Goal: Task Accomplishment & Management: Manage account settings

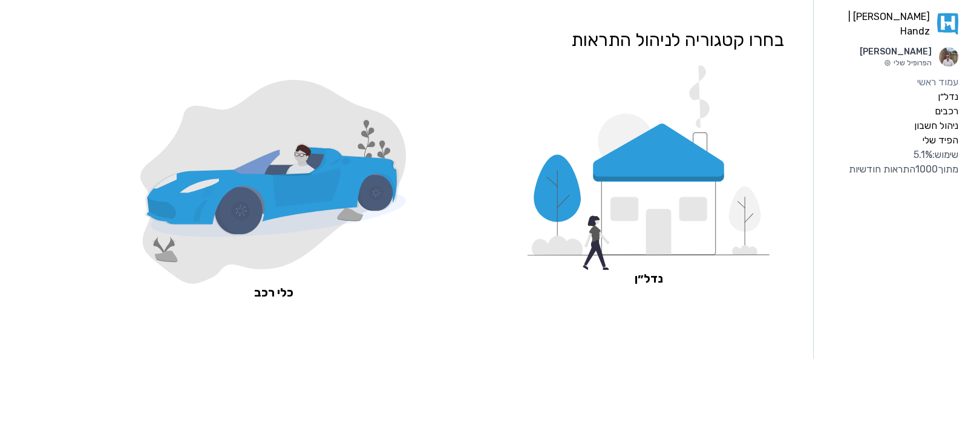
click at [231, 180] on icon at bounding box center [272, 190] width 250 height 70
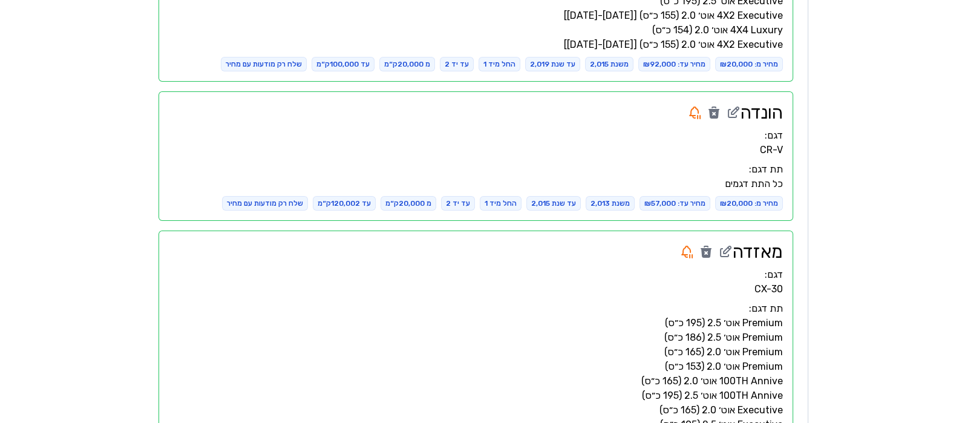
scroll to position [2421, 0]
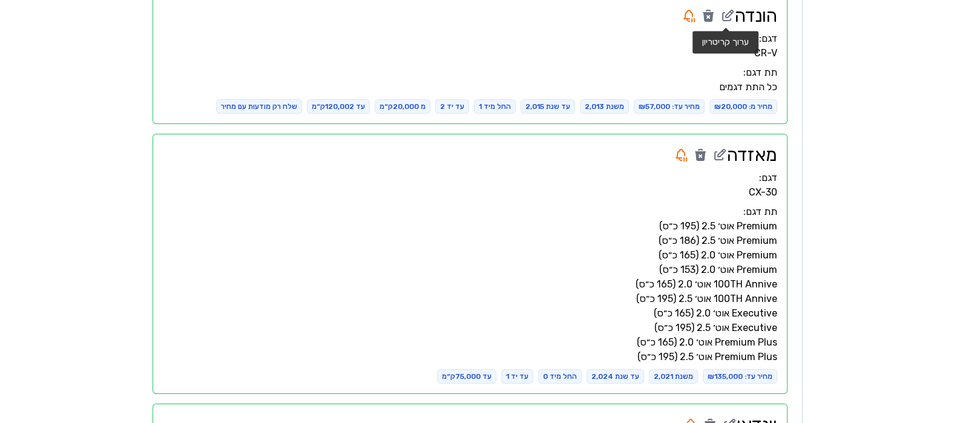
click at [727, 13] on icon at bounding box center [729, 13] width 7 height 7
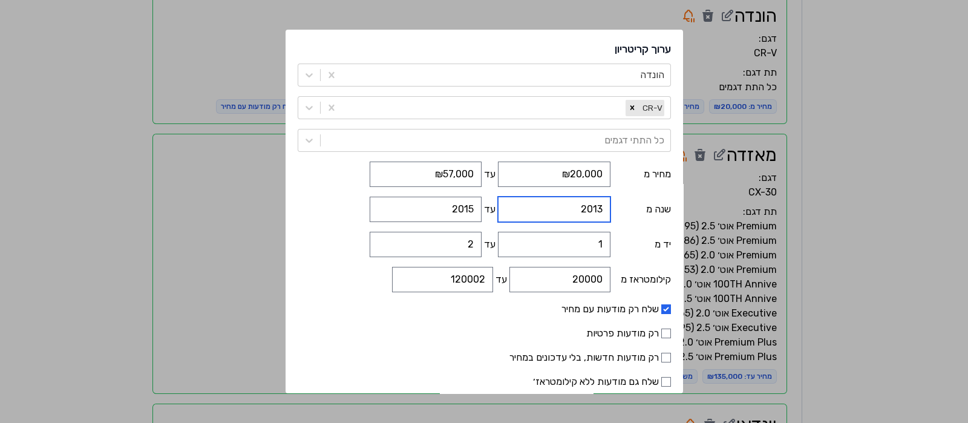
click at [587, 210] on input "2013" at bounding box center [554, 209] width 112 height 25
click at [507, 212] on input "2012" at bounding box center [554, 209] width 112 height 25
click at [507, 212] on input "2011" at bounding box center [554, 209] width 112 height 25
type input "2010"
click at [507, 212] on input "2010" at bounding box center [554, 209] width 112 height 25
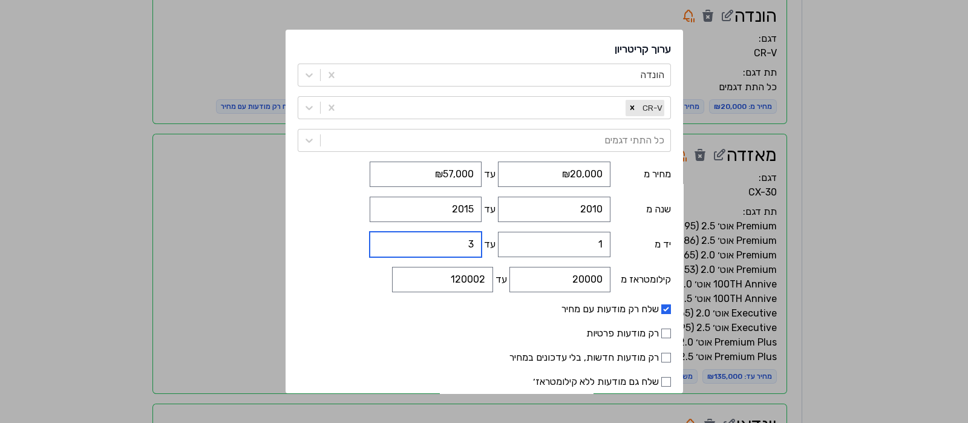
type input "3"
click at [390, 240] on input "3" at bounding box center [426, 244] width 112 height 25
drag, startPoint x: 454, startPoint y: 280, endPoint x: 467, endPoint y: 277, distance: 13.5
click at [467, 277] on input "120002" at bounding box center [442, 279] width 101 height 25
type input "150002"
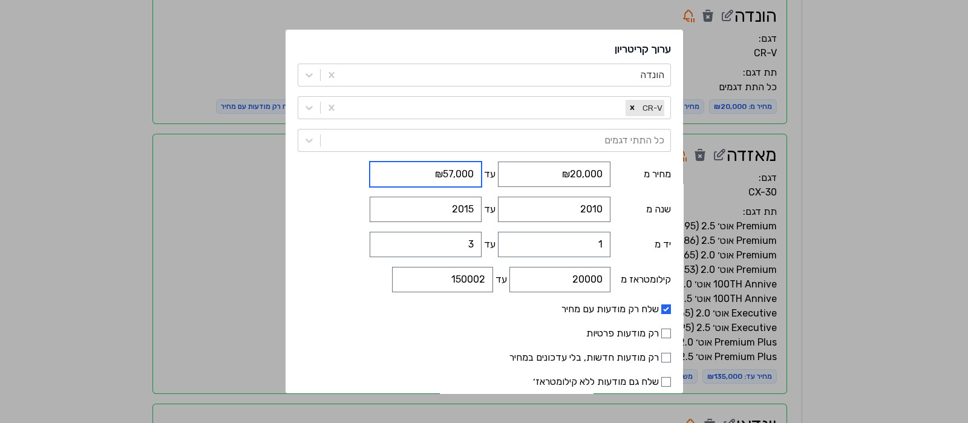
drag, startPoint x: 445, startPoint y: 171, endPoint x: 454, endPoint y: 171, distance: 9.1
click at [454, 171] on input "₪57,000" at bounding box center [426, 174] width 112 height 25
type input "₪40,000"
click at [433, 335] on label "רק מודעות פרטיות" at bounding box center [484, 333] width 373 height 15
click at [662, 335] on input "רק מודעות פרטיות" at bounding box center [667, 334] width 10 height 10
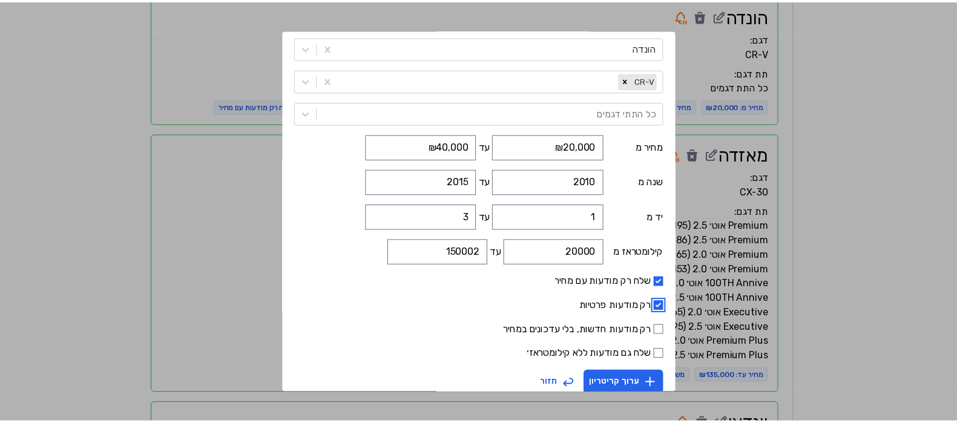
scroll to position [41, 0]
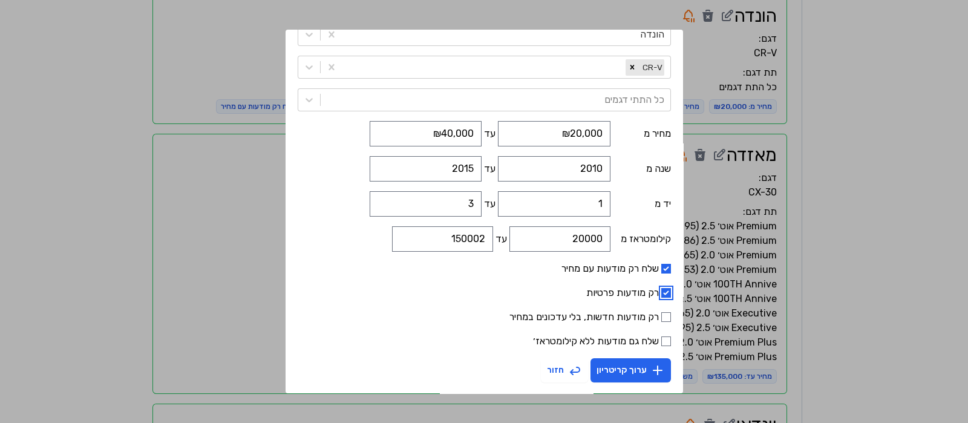
click at [662, 289] on input "רק מודעות פרטיות" at bounding box center [667, 293] width 10 height 10
checkbox input "false"
click at [605, 370] on button "ערוך קריטריון" at bounding box center [631, 370] width 81 height 24
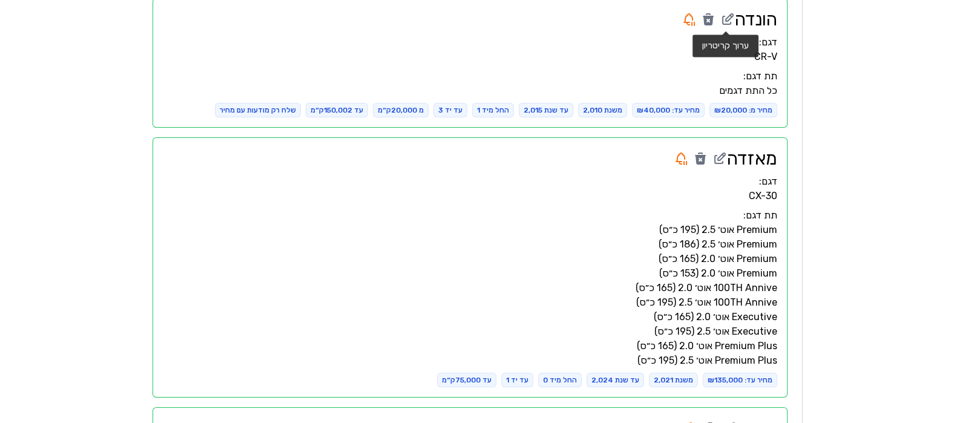
scroll to position [2421, 0]
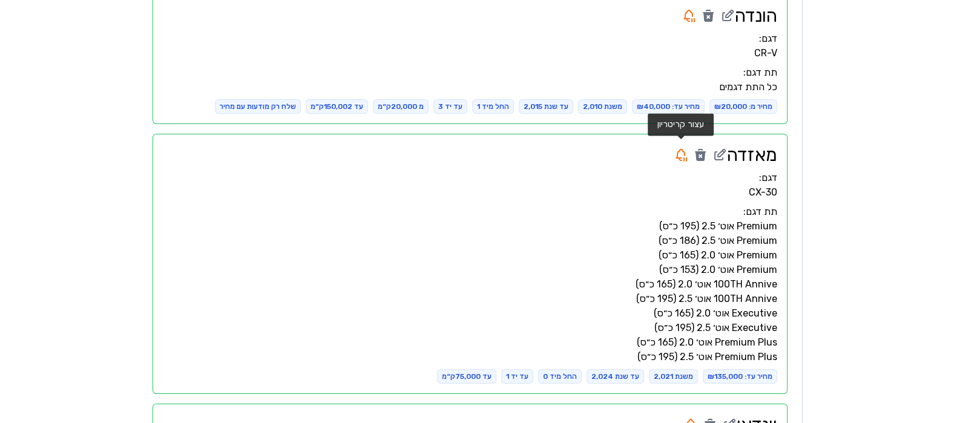
click at [682, 158] on icon at bounding box center [681, 155] width 15 height 15
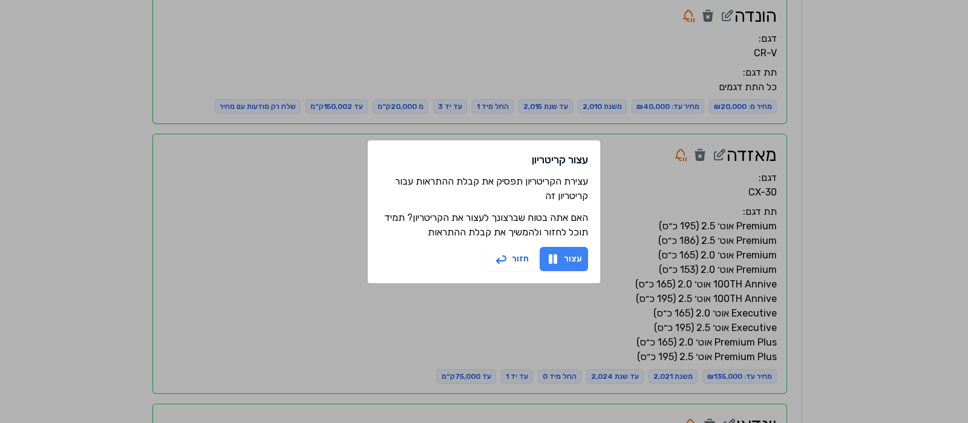
click at [563, 257] on button "עצור" at bounding box center [564, 259] width 48 height 24
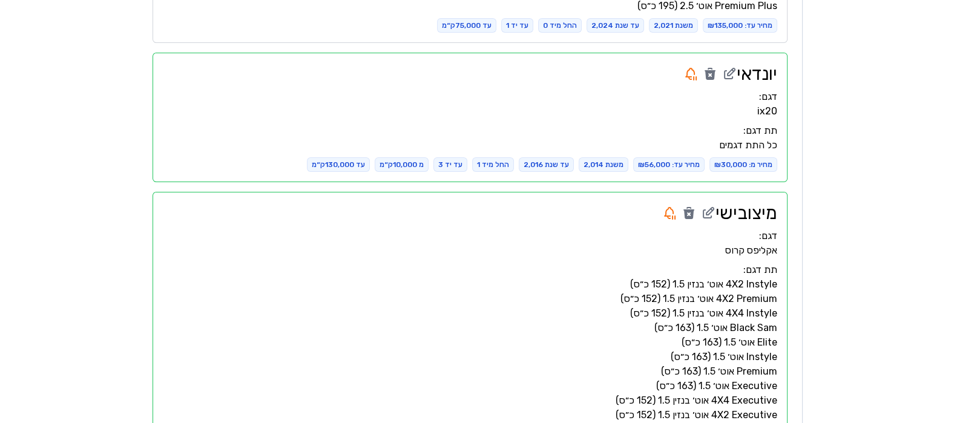
scroll to position [2773, 0]
click at [690, 73] on icon at bounding box center [690, 72] width 15 height 15
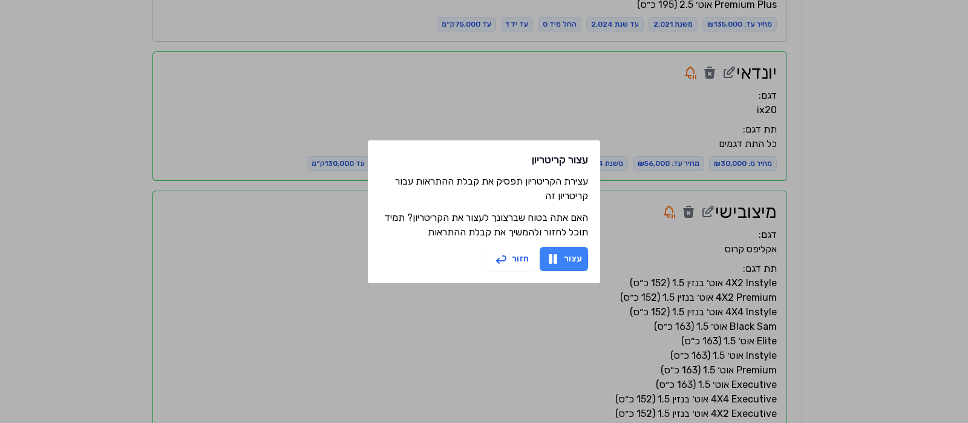
click at [571, 256] on button "עצור" at bounding box center [564, 259] width 48 height 24
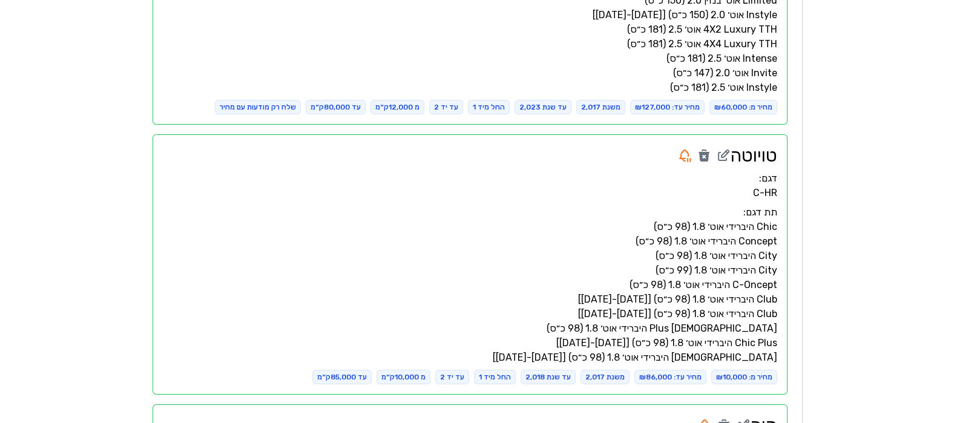
scroll to position [3681, 0]
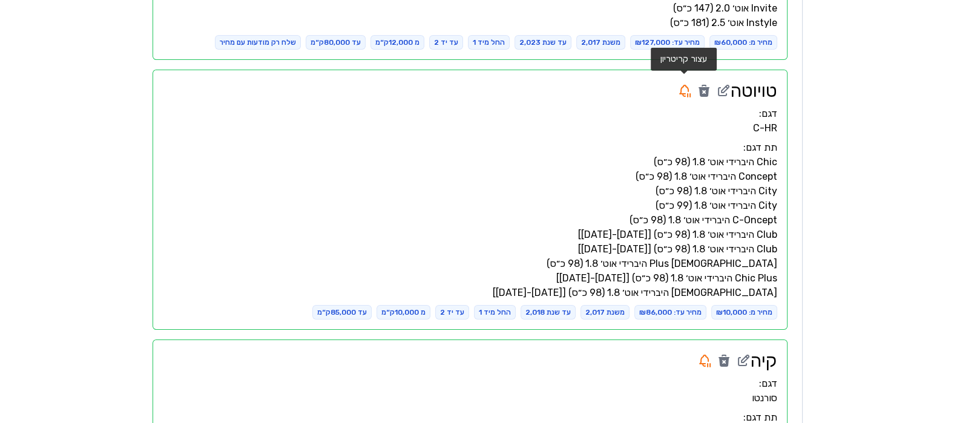
click at [684, 86] on icon at bounding box center [684, 91] width 15 height 15
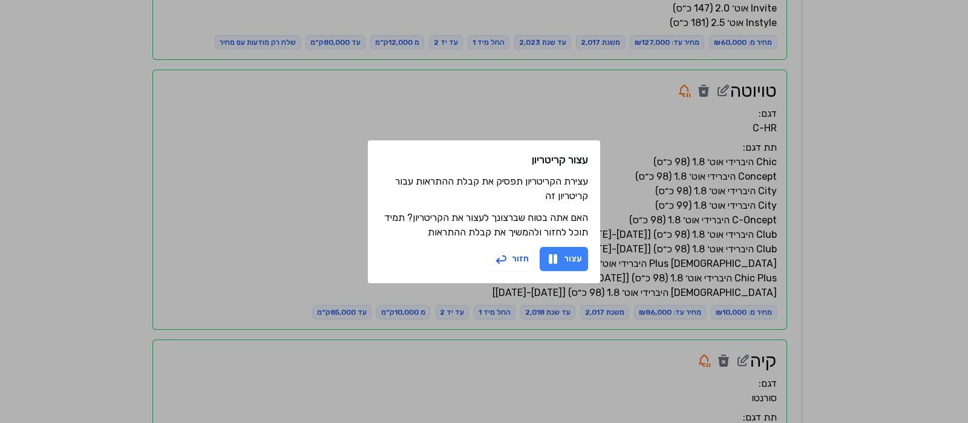
click at [573, 264] on button "עצור" at bounding box center [564, 259] width 48 height 24
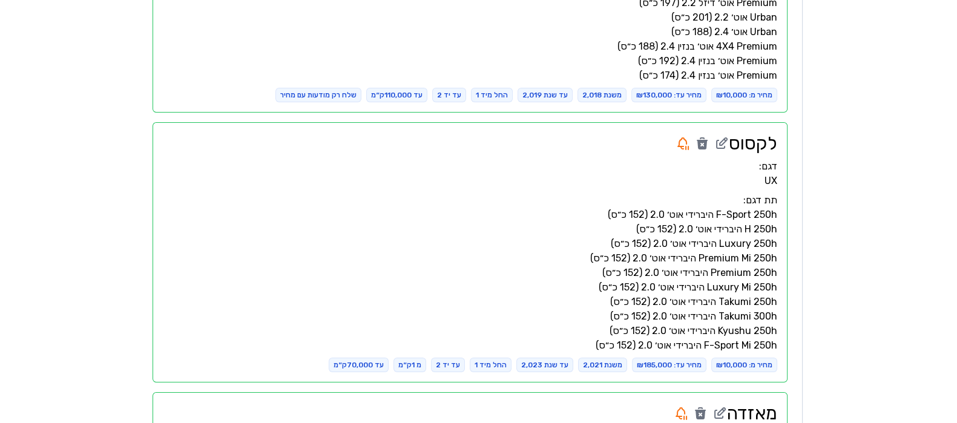
scroll to position [4513, 0]
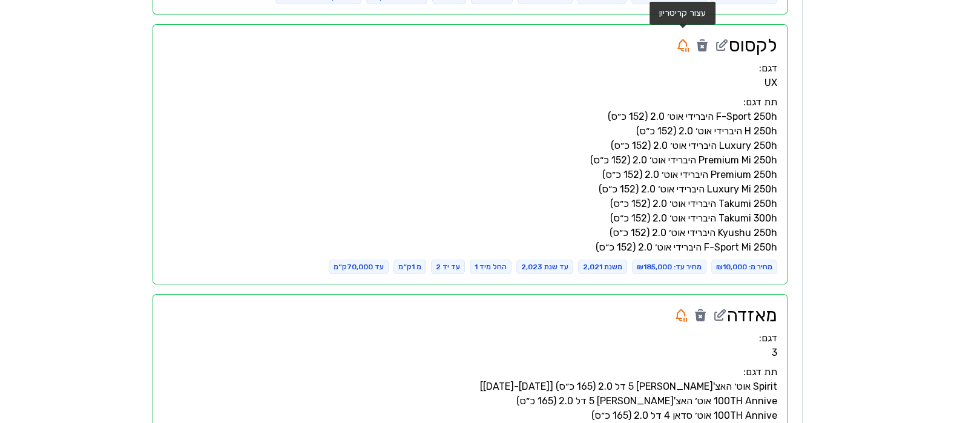
click at [685, 44] on icon at bounding box center [682, 45] width 15 height 15
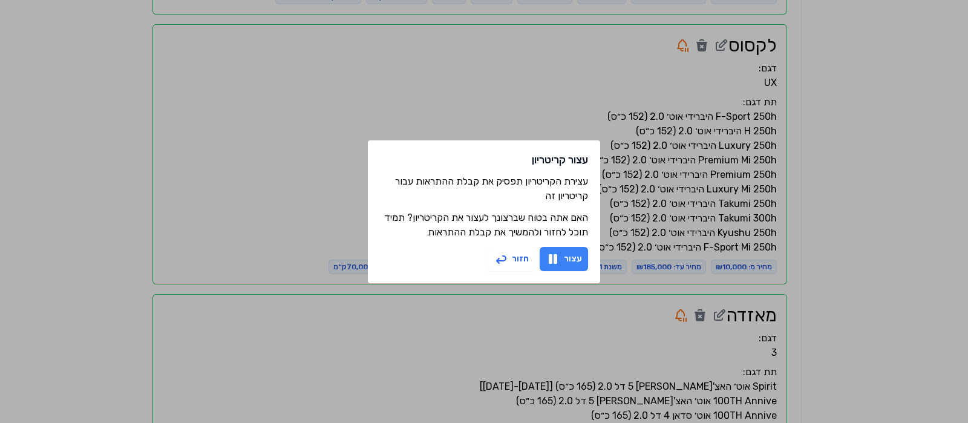
click at [582, 260] on button "עצור" at bounding box center [564, 259] width 48 height 24
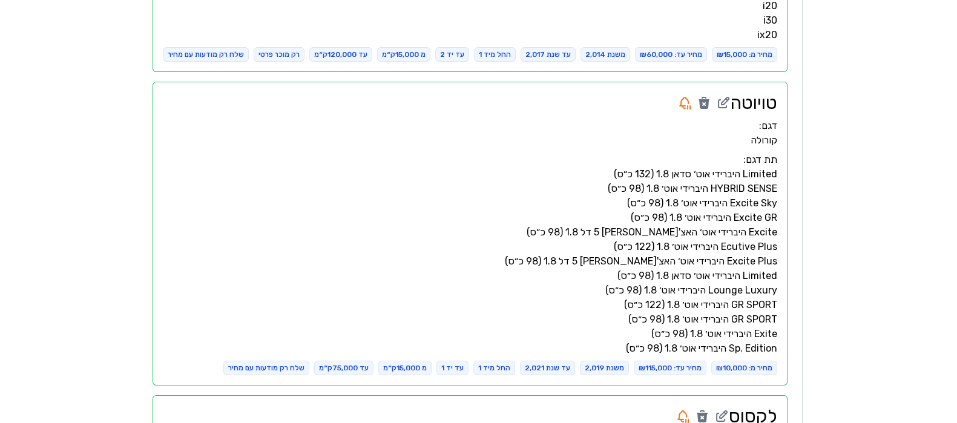
scroll to position [5270, 0]
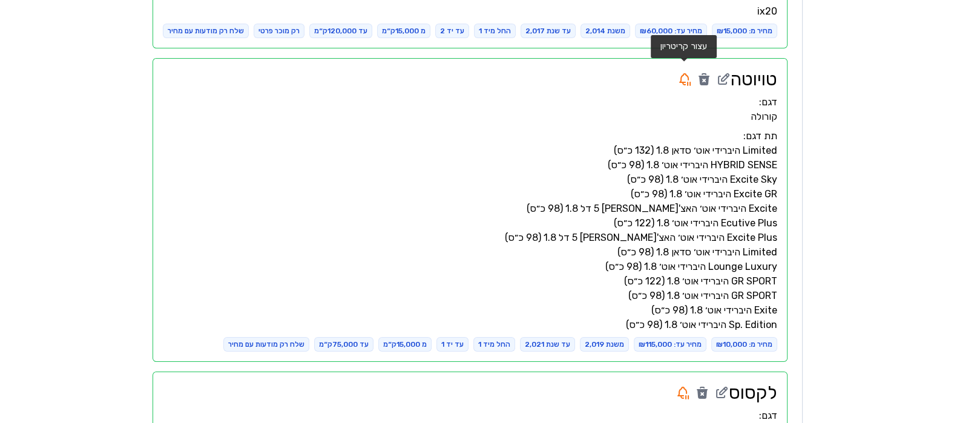
click at [683, 82] on icon at bounding box center [684, 83] width 2 height 2
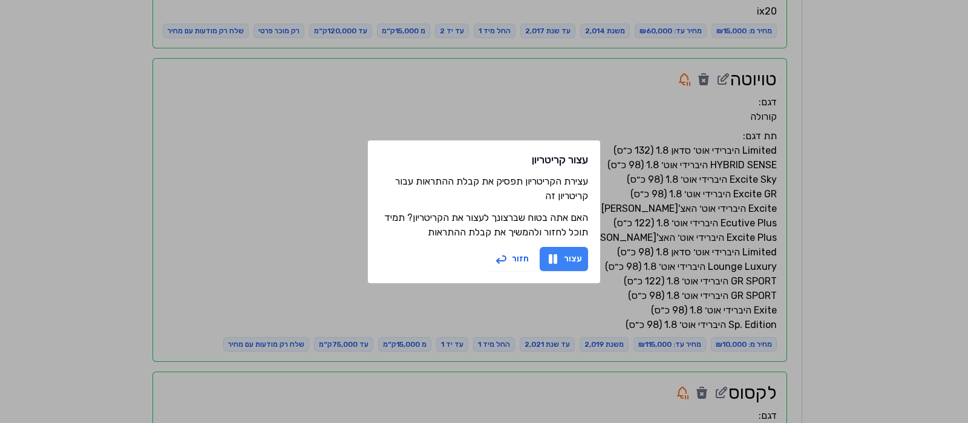
click at [548, 255] on icon "button" at bounding box center [553, 259] width 15 height 15
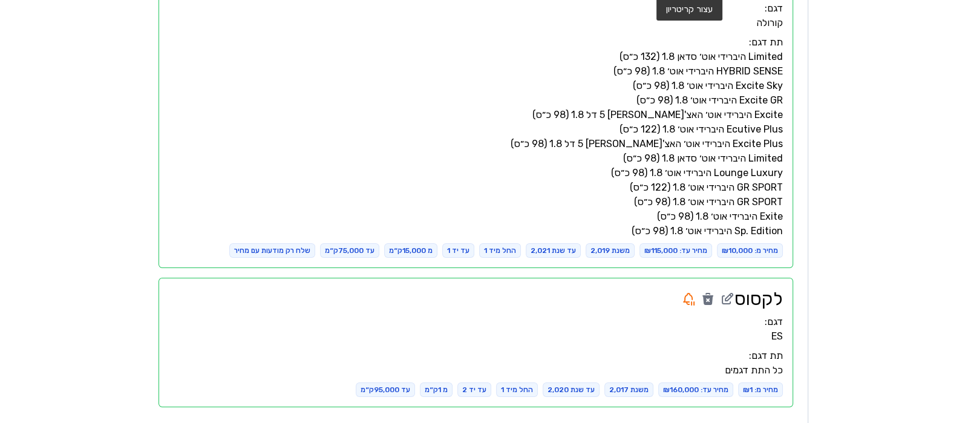
scroll to position [5366, 0]
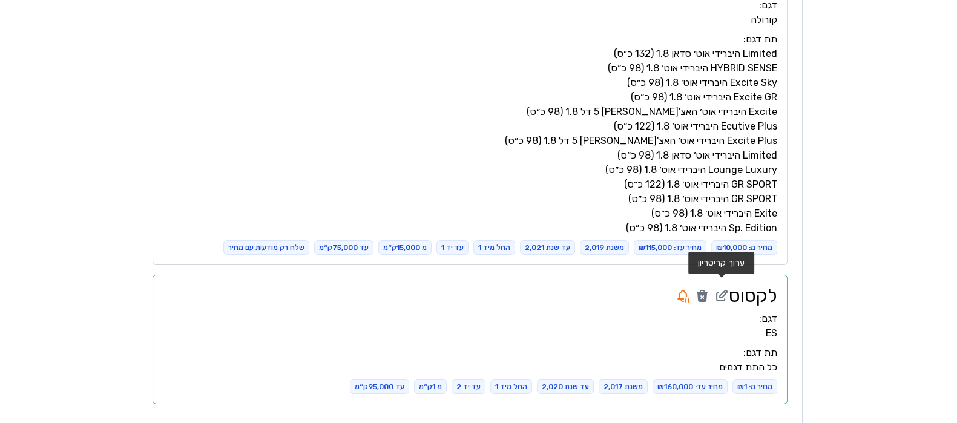
click at [718, 289] on icon at bounding box center [721, 296] width 15 height 15
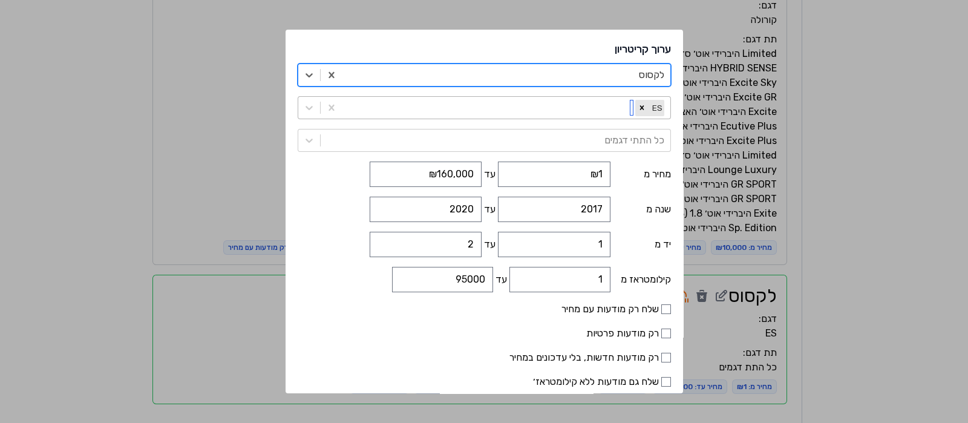
click at [440, 110] on div at bounding box center [491, 107] width 284 height 17
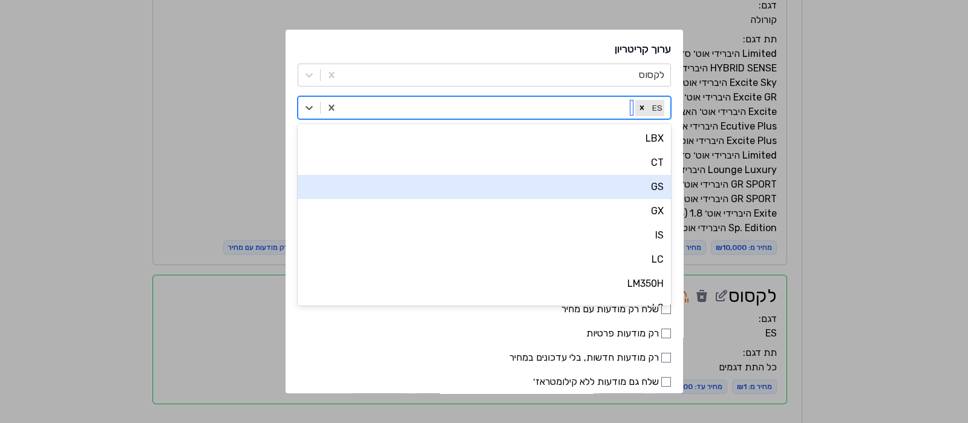
click at [620, 188] on div "GS" at bounding box center [484, 187] width 373 height 24
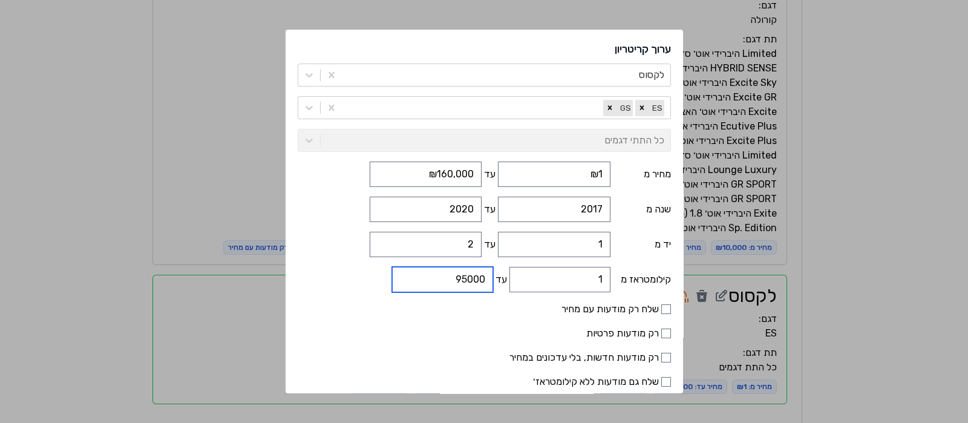
click at [462, 281] on input "95000" at bounding box center [442, 279] width 101 height 25
drag, startPoint x: 451, startPoint y: 281, endPoint x: 465, endPoint y: 280, distance: 14.0
click at [465, 280] on input "95000" at bounding box center [442, 279] width 101 height 25
click at [638, 108] on icon "Remove ES" at bounding box center [642, 108] width 8 height 8
type input "120000"
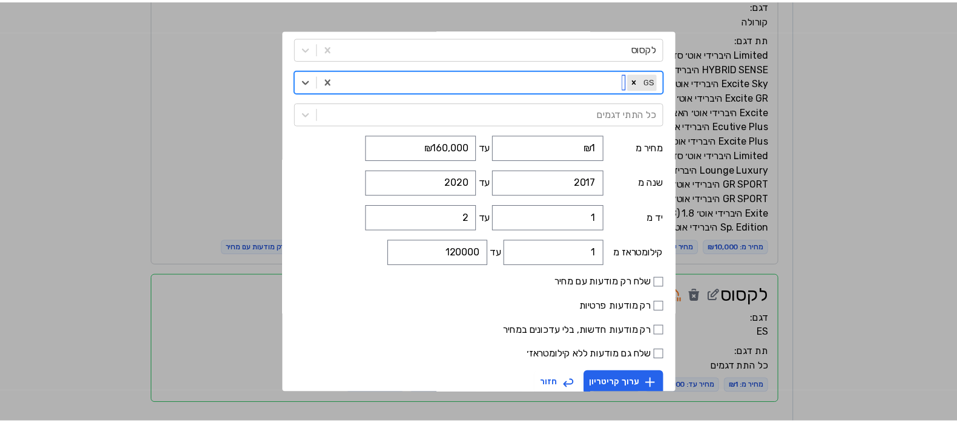
scroll to position [41, 0]
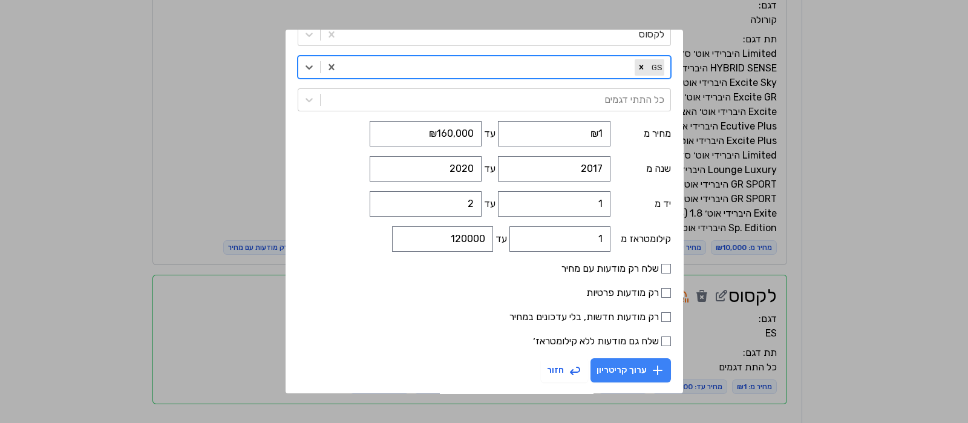
click at [628, 375] on button "ערוך קריטריון" at bounding box center [631, 370] width 81 height 24
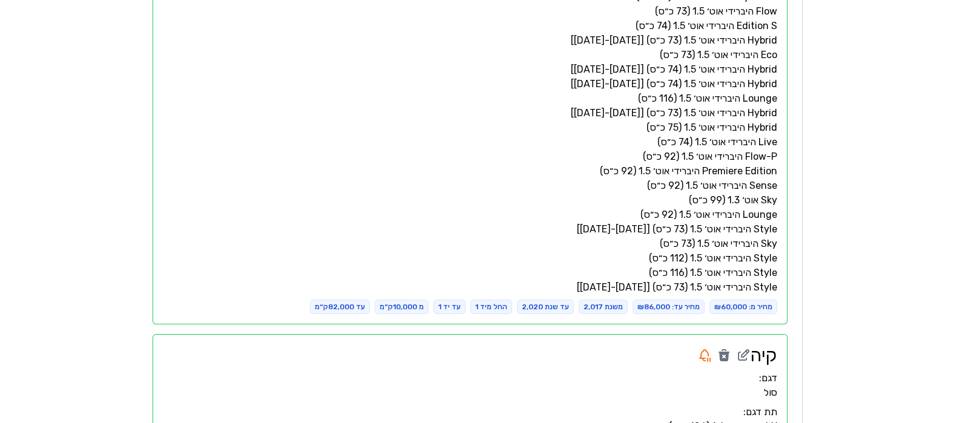
scroll to position [550, 0]
